Goal: Task Accomplishment & Management: Use online tool/utility

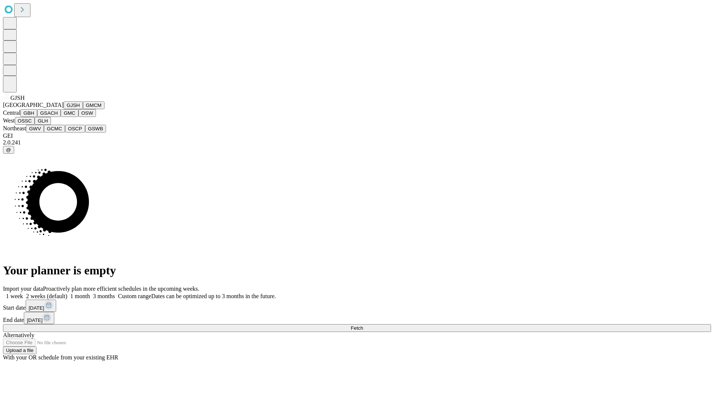
click at [64, 109] on button "GJSH" at bounding box center [73, 105] width 19 height 8
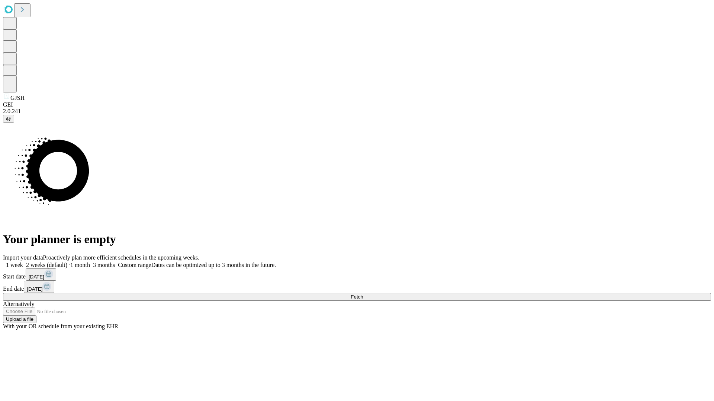
click at [23, 262] on label "1 week" at bounding box center [13, 265] width 20 height 6
click at [363, 294] on span "Fetch" at bounding box center [356, 297] width 12 height 6
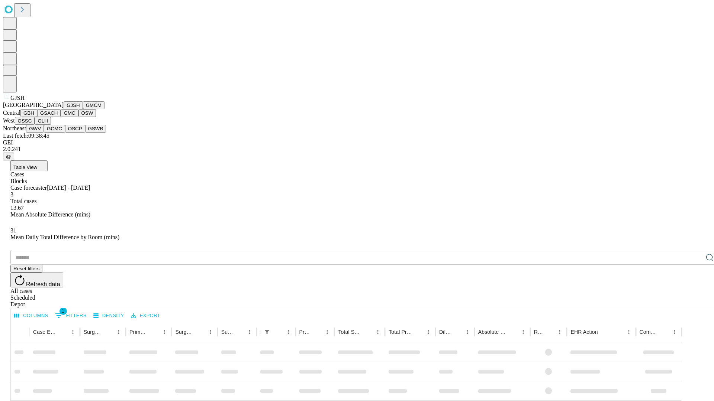
click at [83, 109] on button "GMCM" at bounding box center [94, 105] width 22 height 8
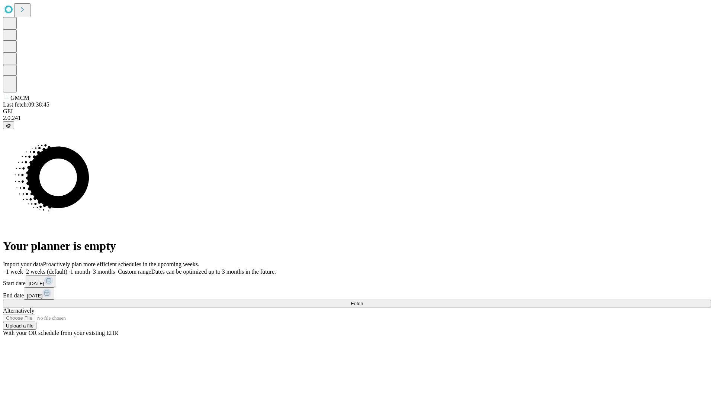
click at [363, 301] on span "Fetch" at bounding box center [356, 304] width 12 height 6
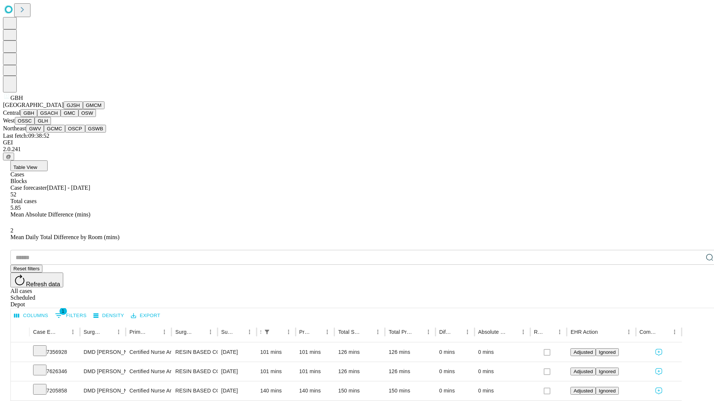
click at [58, 117] on button "GSACH" at bounding box center [48, 113] width 23 height 8
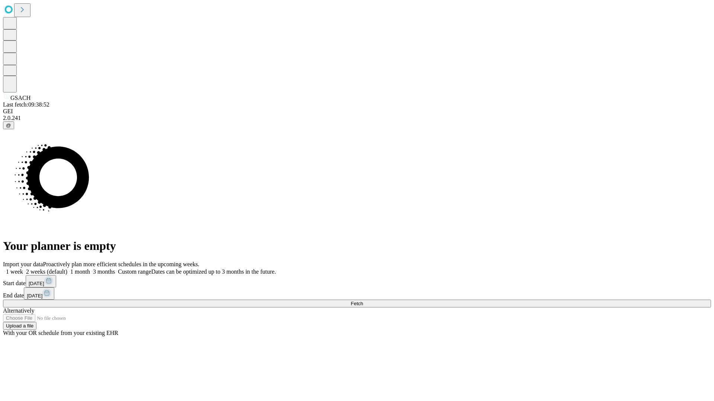
click at [23, 269] on label "1 week" at bounding box center [13, 272] width 20 height 6
click at [363, 301] on span "Fetch" at bounding box center [356, 304] width 12 height 6
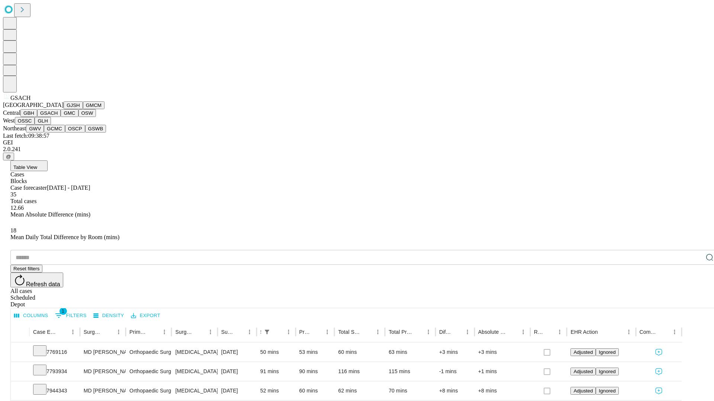
click at [61, 117] on button "GMC" at bounding box center [69, 113] width 17 height 8
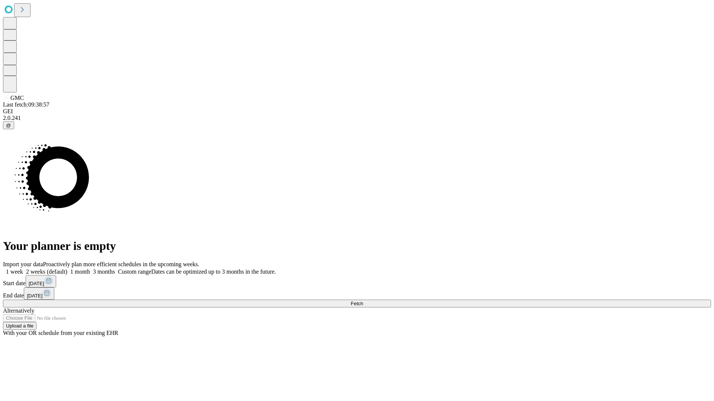
click at [23, 269] on label "1 week" at bounding box center [13, 272] width 20 height 6
click at [363, 301] on span "Fetch" at bounding box center [356, 304] width 12 height 6
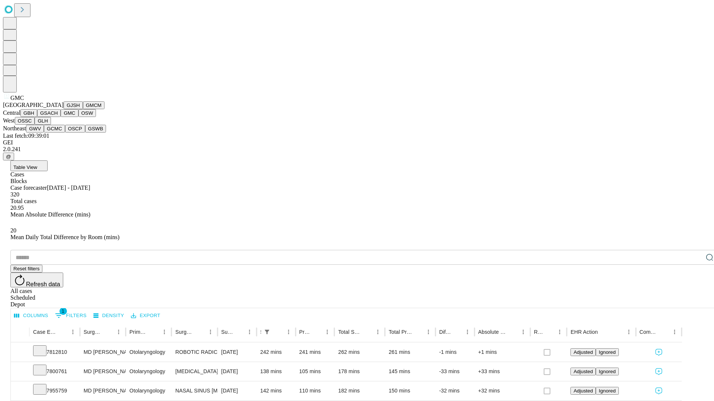
click at [78, 117] on button "OSW" at bounding box center [87, 113] width 18 height 8
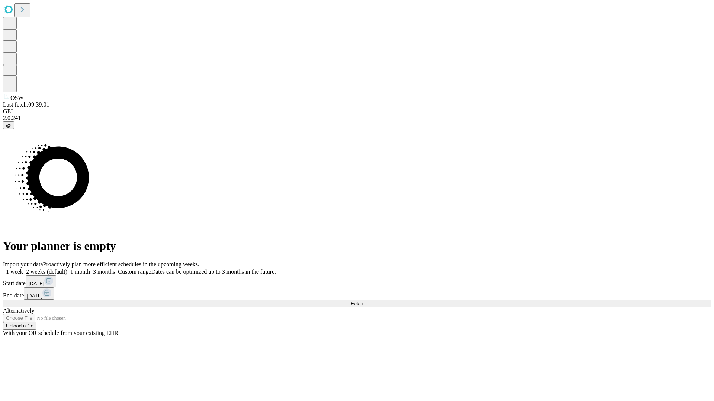
click at [23, 269] on label "1 week" at bounding box center [13, 272] width 20 height 6
click at [363, 301] on span "Fetch" at bounding box center [356, 304] width 12 height 6
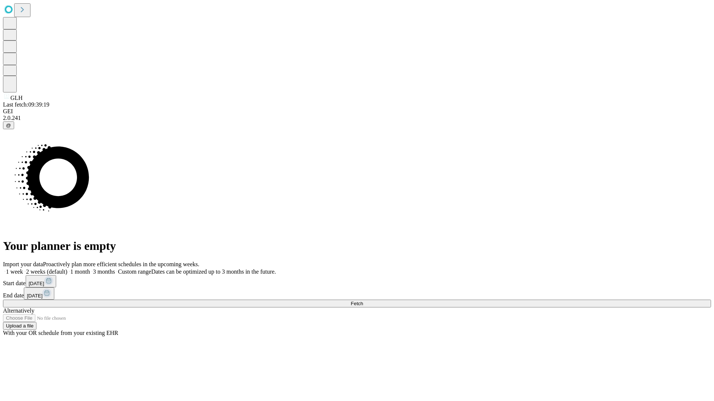
click at [23, 269] on label "1 week" at bounding box center [13, 272] width 20 height 6
click at [363, 301] on span "Fetch" at bounding box center [356, 304] width 12 height 6
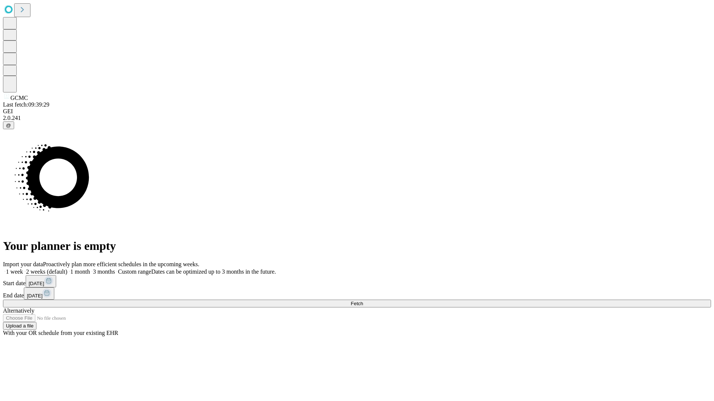
click at [363, 301] on span "Fetch" at bounding box center [356, 304] width 12 height 6
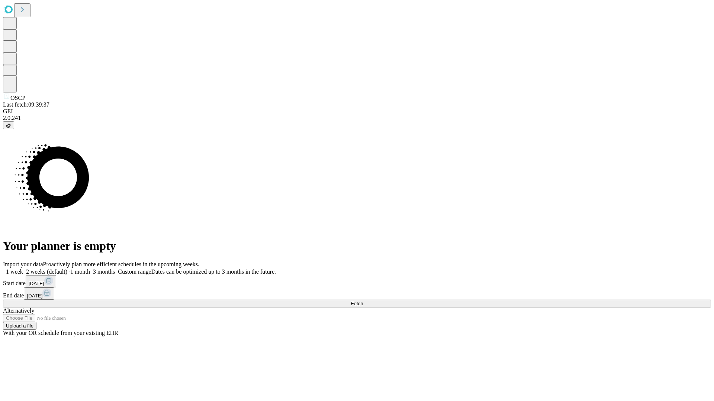
click at [23, 269] on label "1 week" at bounding box center [13, 272] width 20 height 6
click at [363, 301] on span "Fetch" at bounding box center [356, 304] width 12 height 6
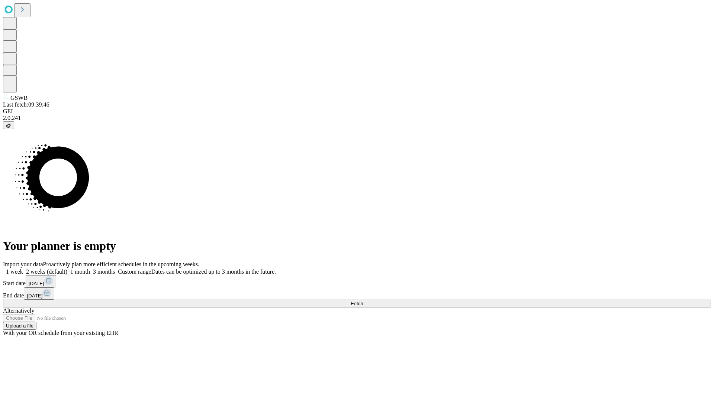
click at [23, 269] on label "1 week" at bounding box center [13, 272] width 20 height 6
click at [363, 301] on span "Fetch" at bounding box center [356, 304] width 12 height 6
